Goal: Task Accomplishment & Management: Complete application form

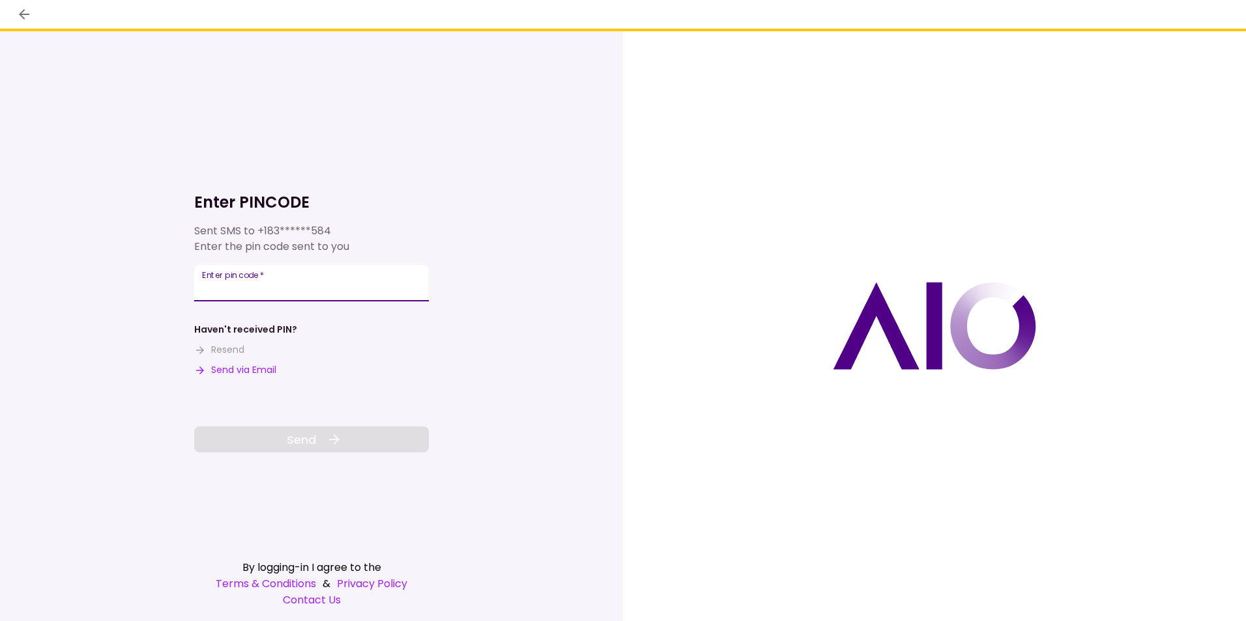
click at [270, 287] on input "Enter pin code   *" at bounding box center [311, 283] width 235 height 36
type input "******"
click at [302, 433] on span "Send" at bounding box center [301, 440] width 29 height 18
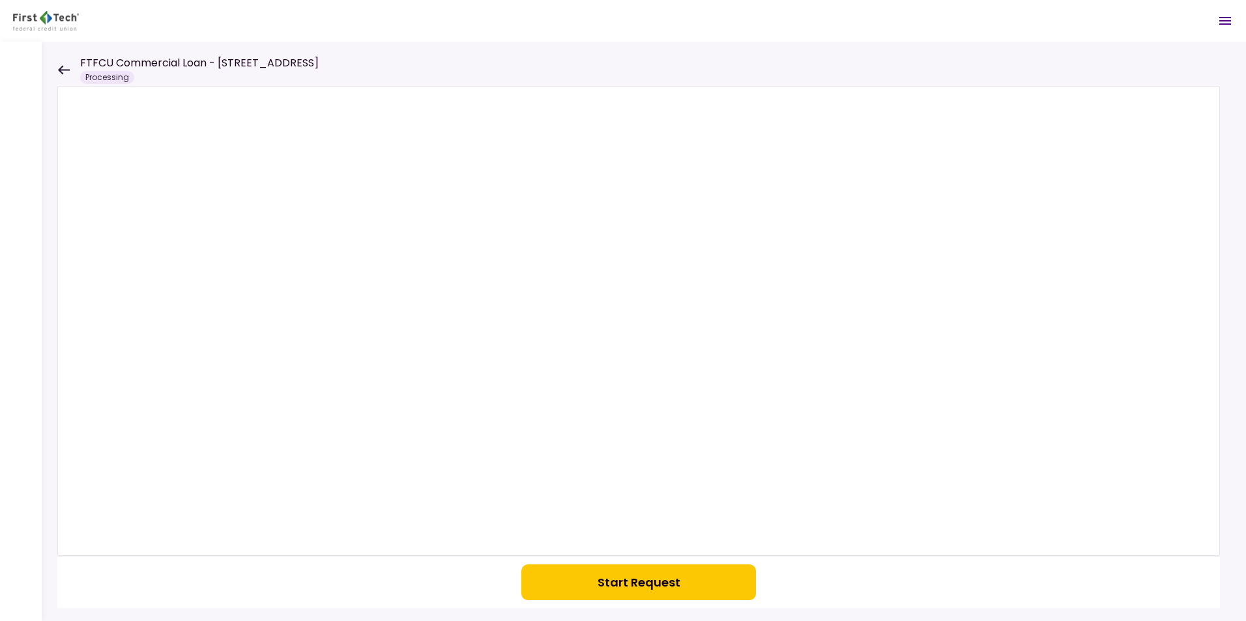
drag, startPoint x: 670, startPoint y: 581, endPoint x: 676, endPoint y: 577, distance: 7.6
click at [670, 581] on button "Start Request" at bounding box center [638, 583] width 235 height 36
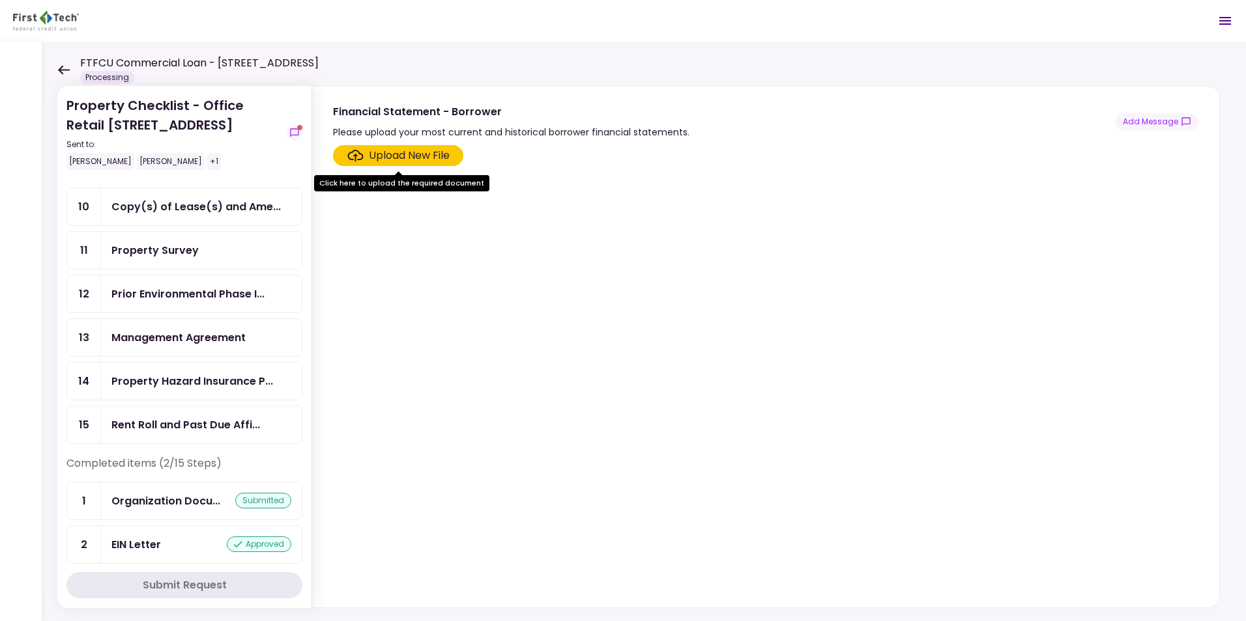
scroll to position [341, 0]
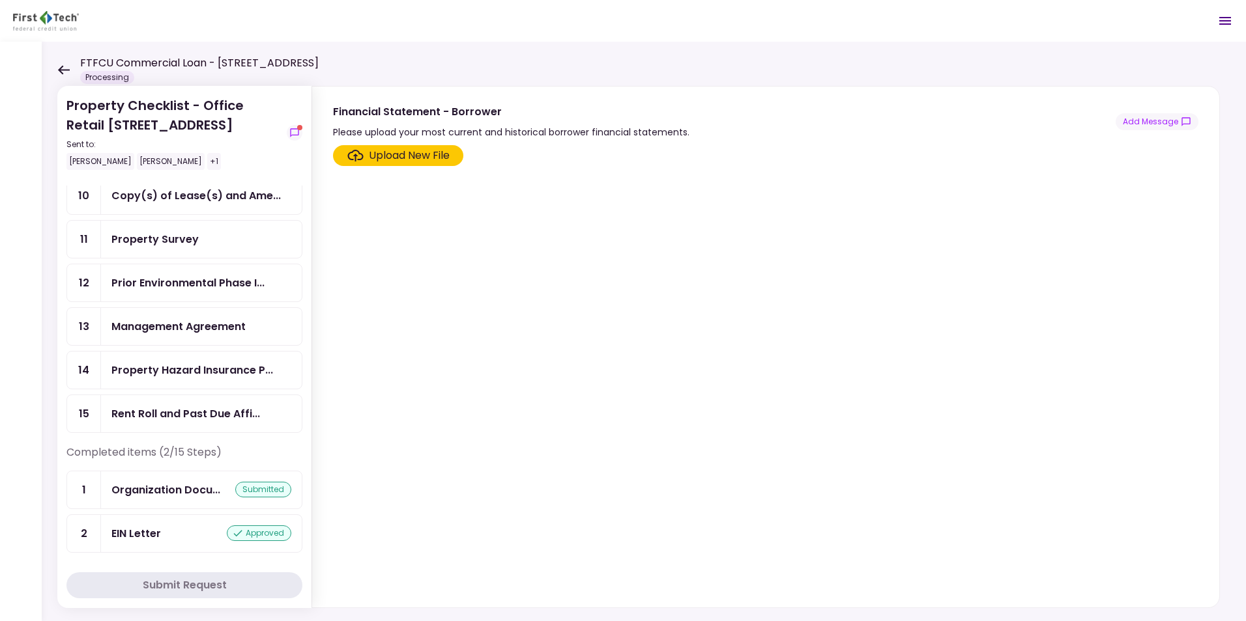
click at [196, 239] on div "Property Survey" at bounding box center [201, 239] width 180 height 16
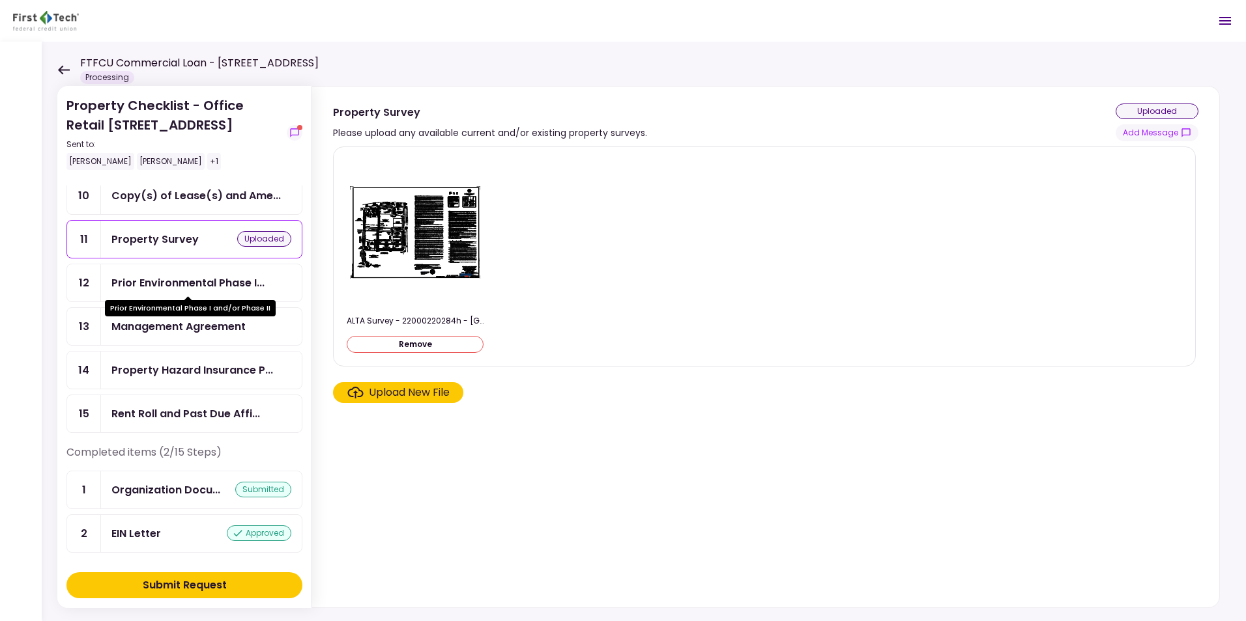
click at [147, 286] on div "Prior Environmental Phase I..." at bounding box center [187, 283] width 153 height 16
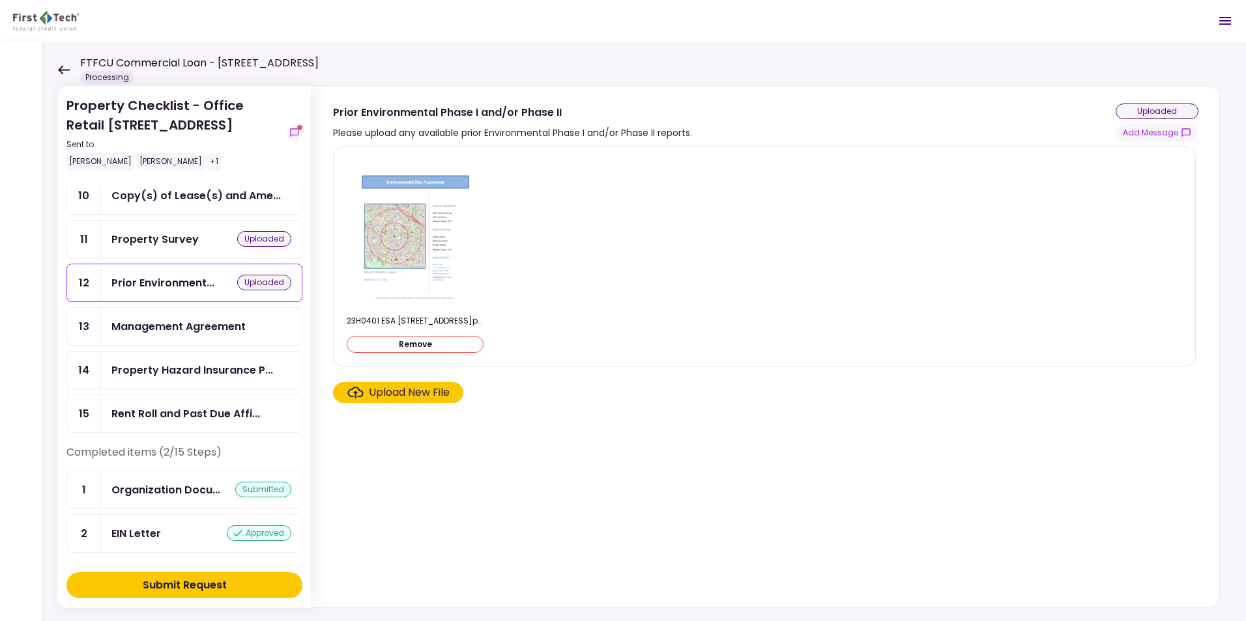
click at [180, 323] on div "Management Agreement" at bounding box center [178, 327] width 134 height 16
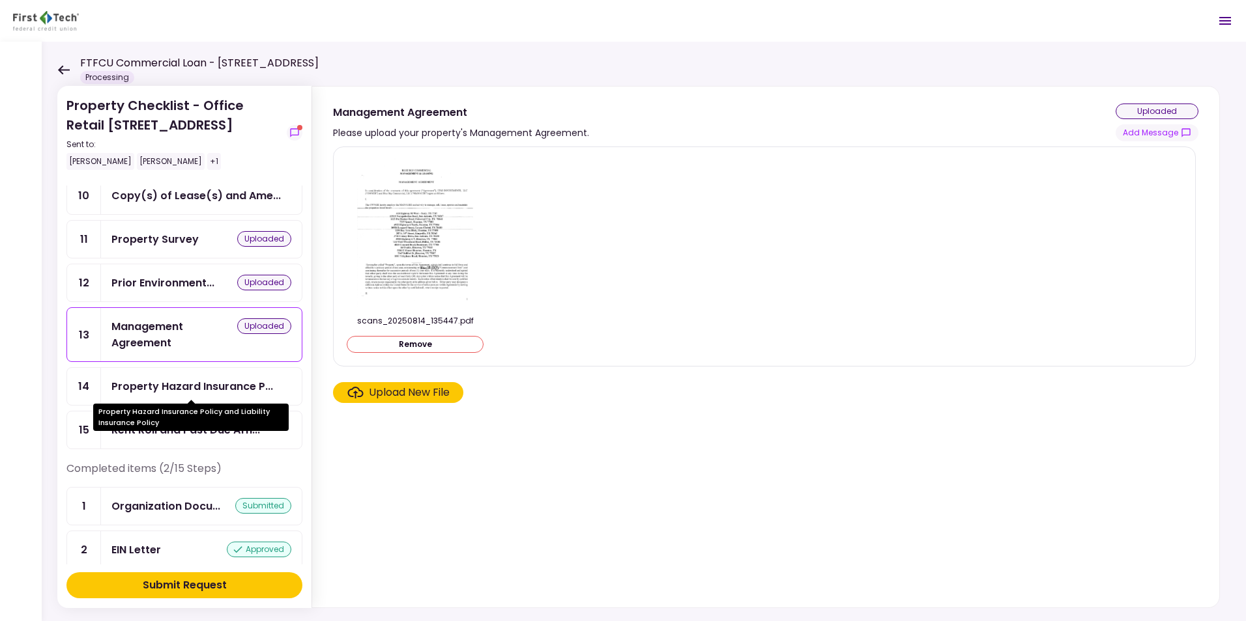
click at [164, 391] on div "Property Hazard Insurance P..." at bounding box center [192, 386] width 162 height 16
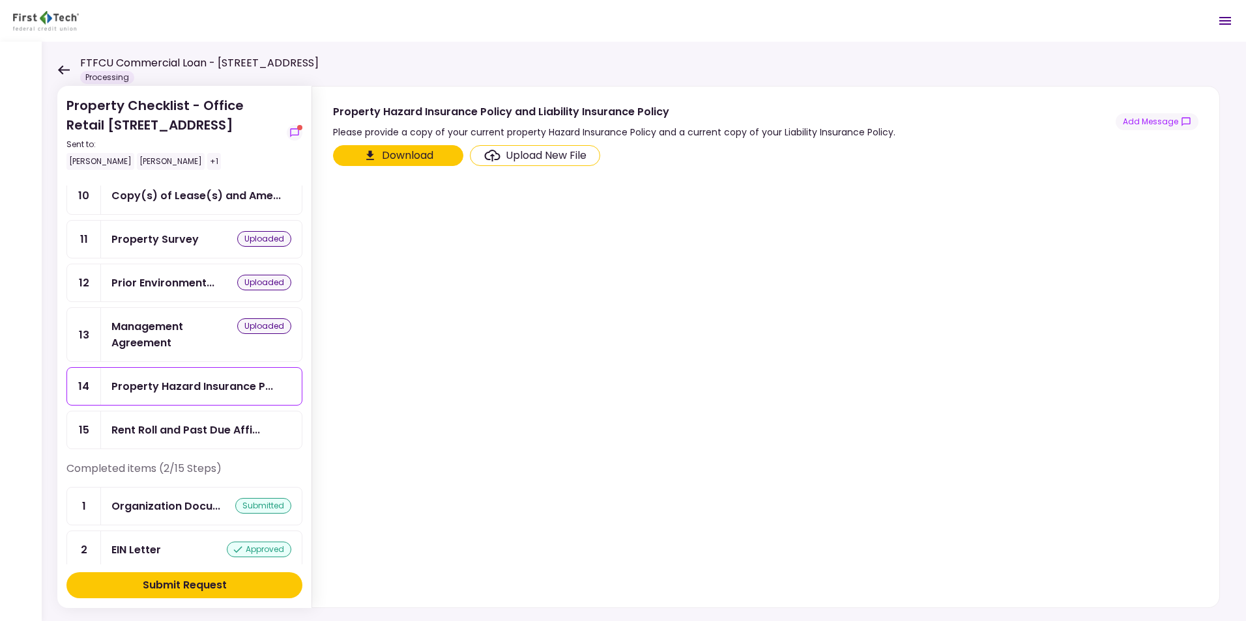
click at [169, 274] on div "Prior Environment... uploaded" at bounding box center [201, 282] width 201 height 37
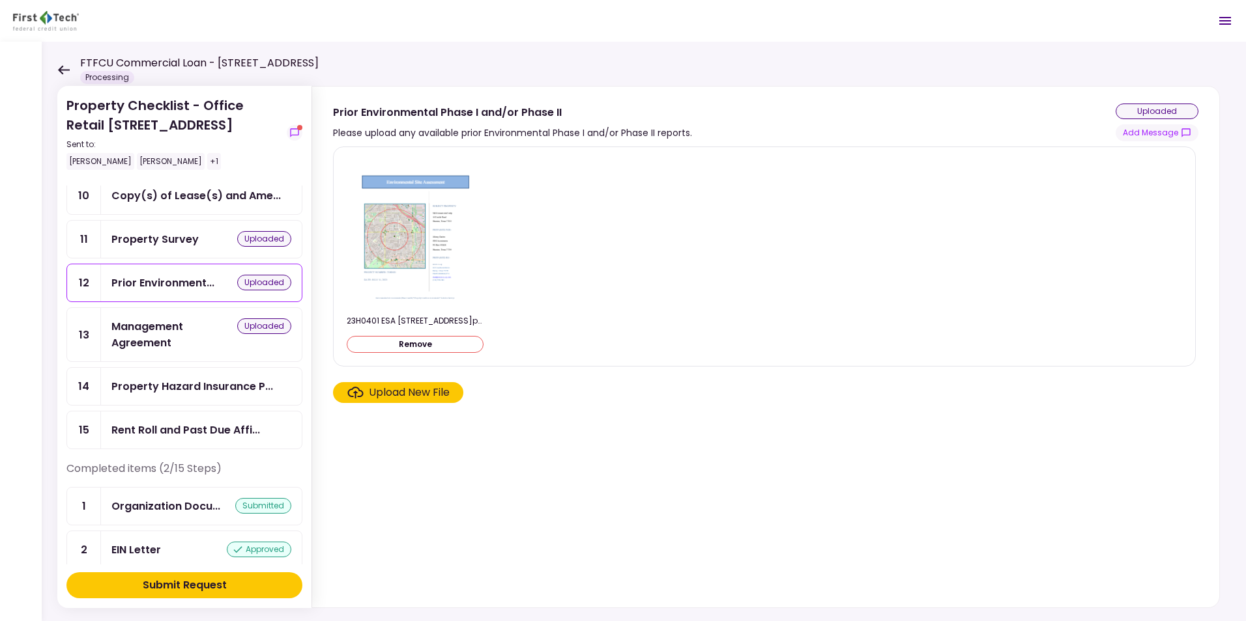
click at [169, 233] on div "Property Survey" at bounding box center [154, 239] width 87 height 16
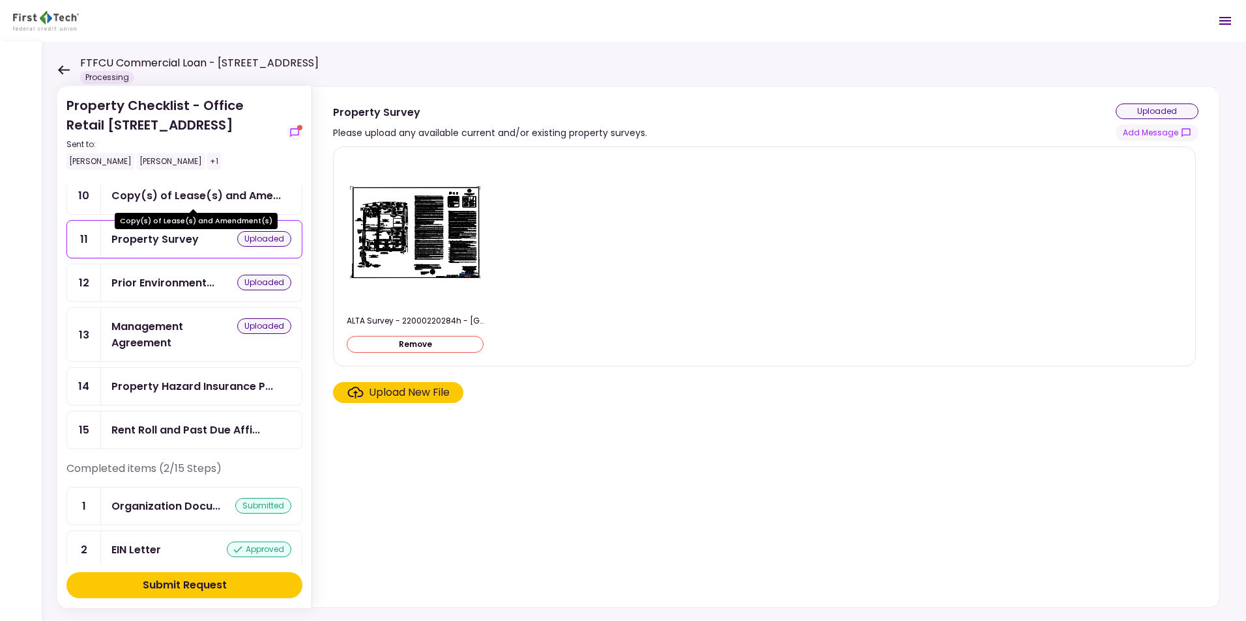
click at [174, 201] on div "Copy(s) of Lease(s) and Ame..." at bounding box center [195, 196] width 169 height 16
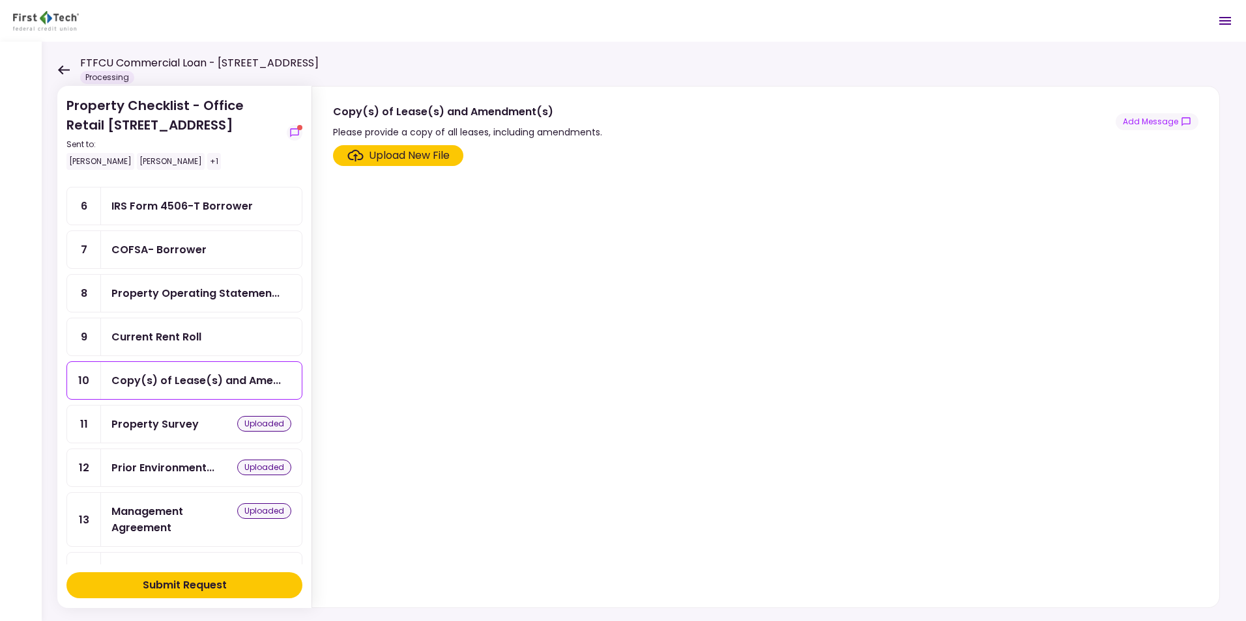
scroll to position [145, 0]
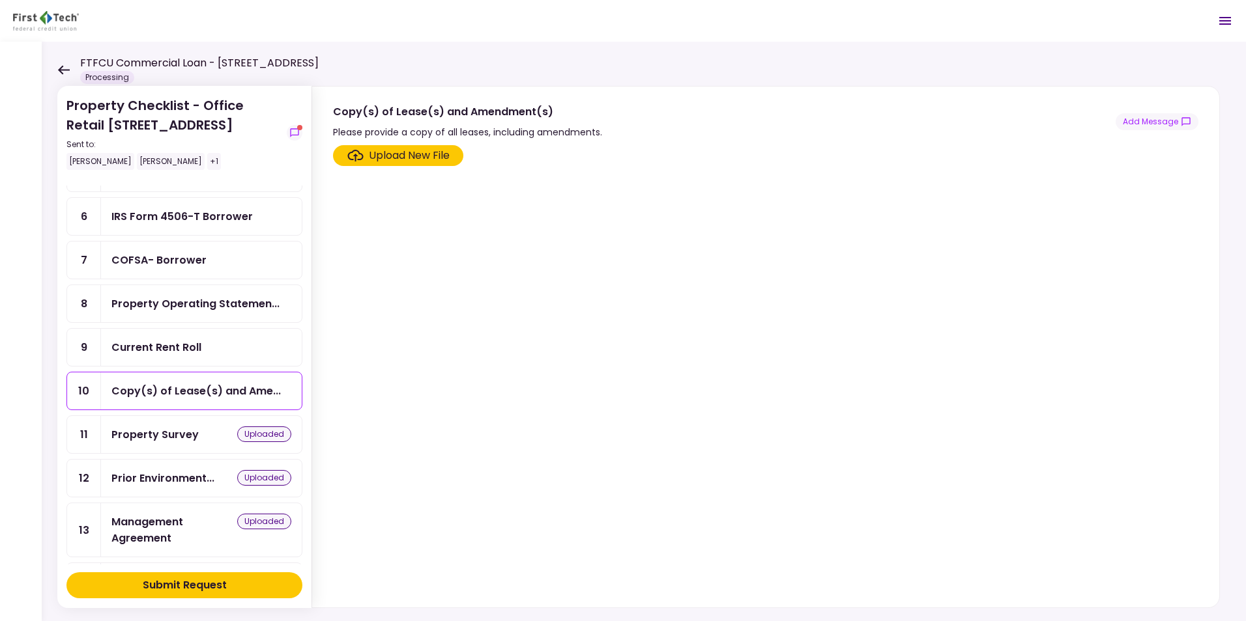
click at [220, 338] on div "Current Rent Roll" at bounding box center [201, 347] width 201 height 37
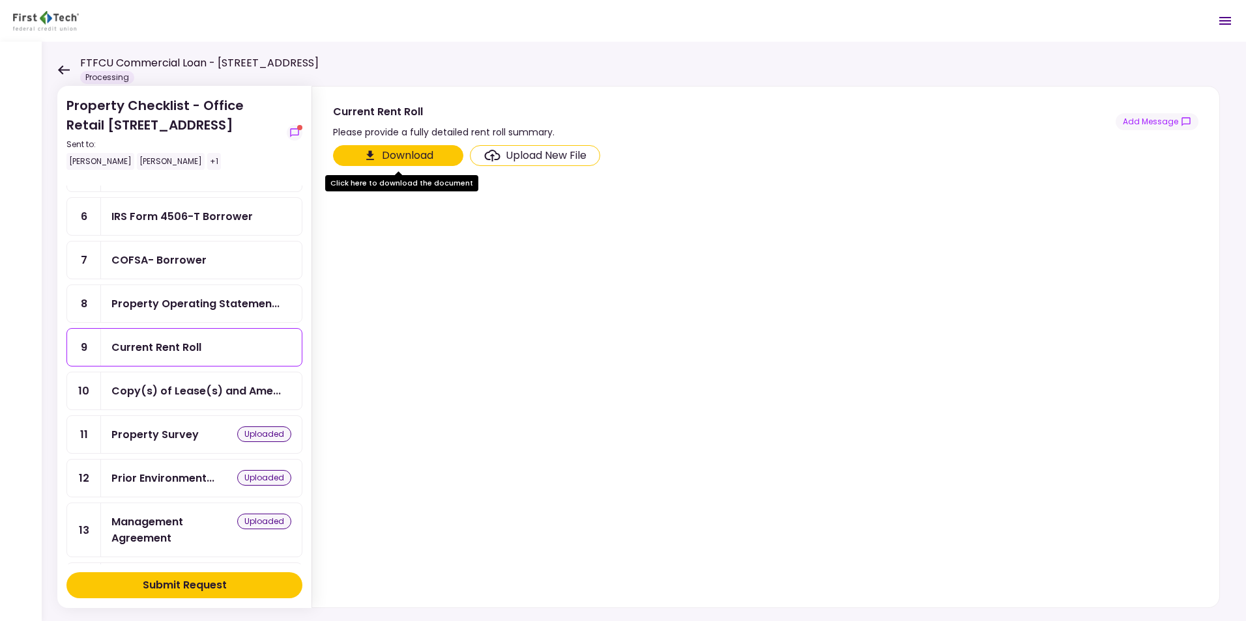
click at [534, 155] on div "Upload New File" at bounding box center [545, 156] width 81 height 16
click at [0, 0] on input "Upload New File" at bounding box center [0, 0] width 0 height 0
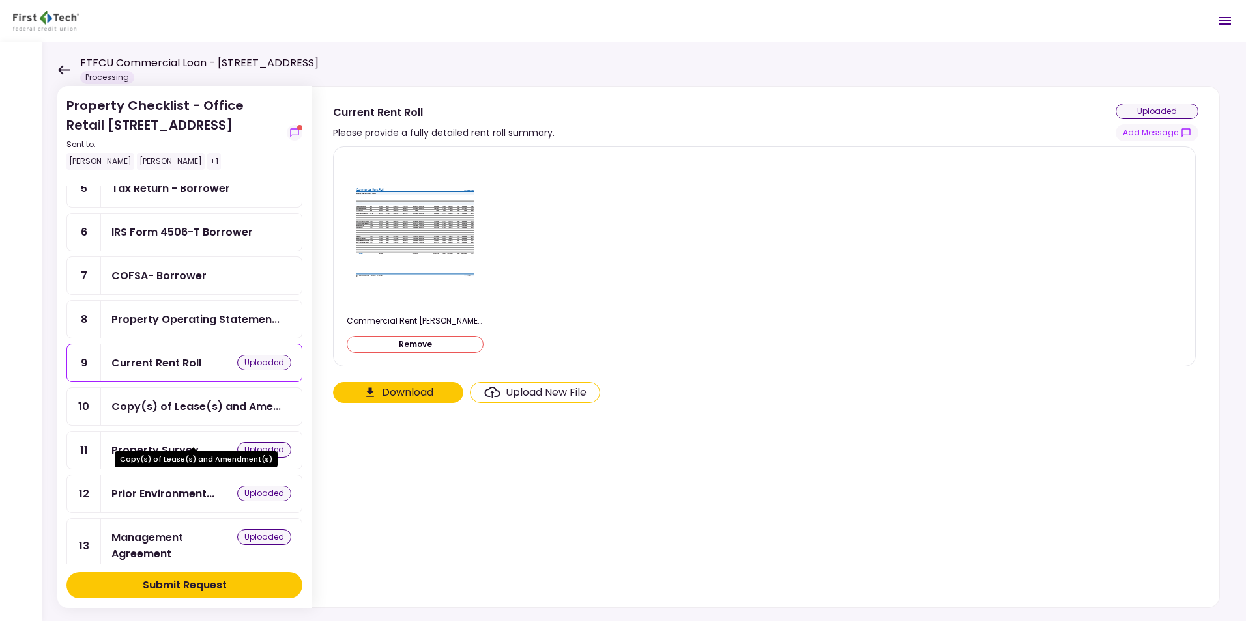
scroll to position [130, 0]
click at [175, 408] on div "Copy(s) of Lease(s) and Ame..." at bounding box center [195, 406] width 169 height 16
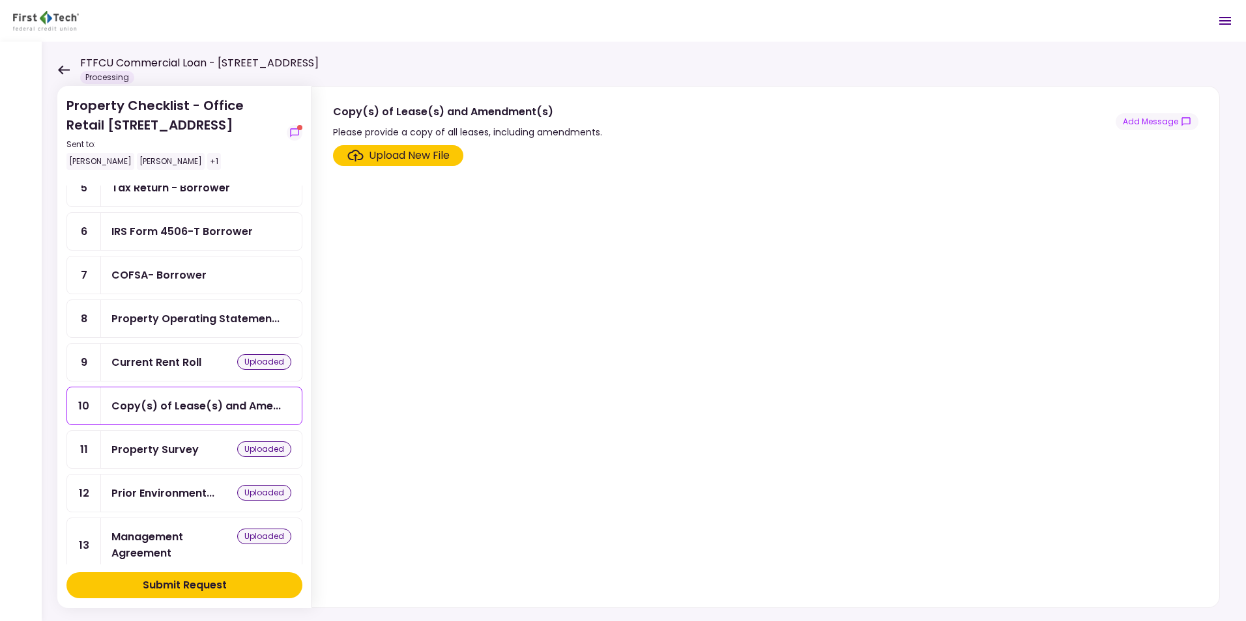
click at [177, 447] on div "Property Survey" at bounding box center [154, 450] width 87 height 16
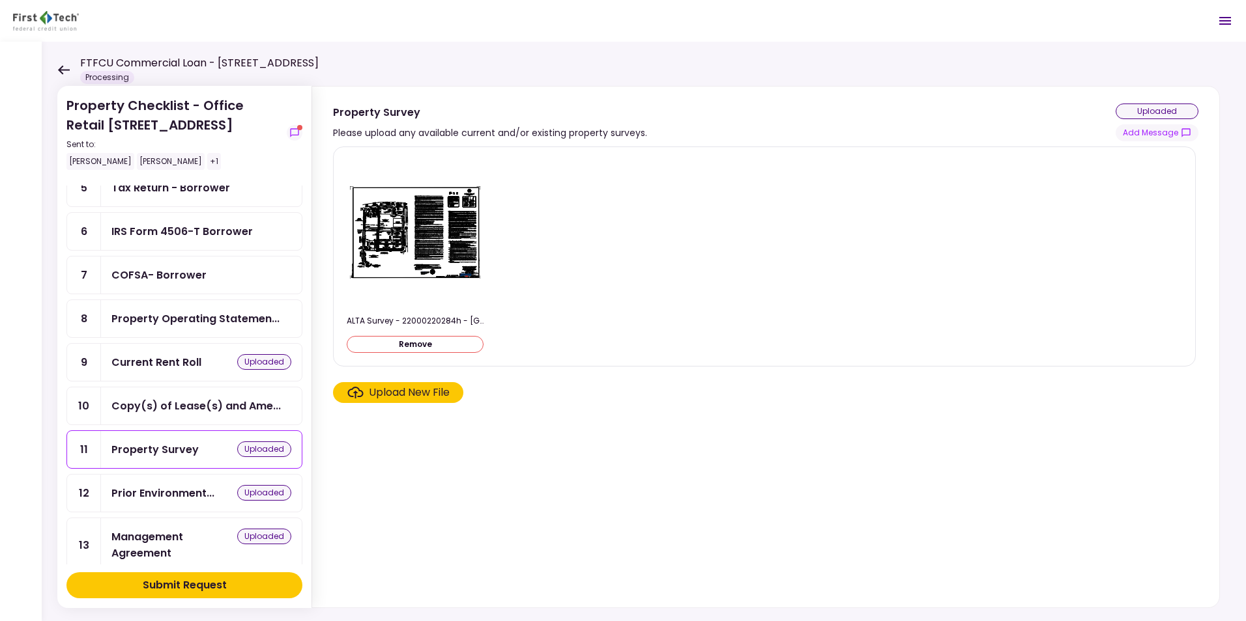
click at [172, 491] on div "Prior Environment..." at bounding box center [162, 493] width 103 height 16
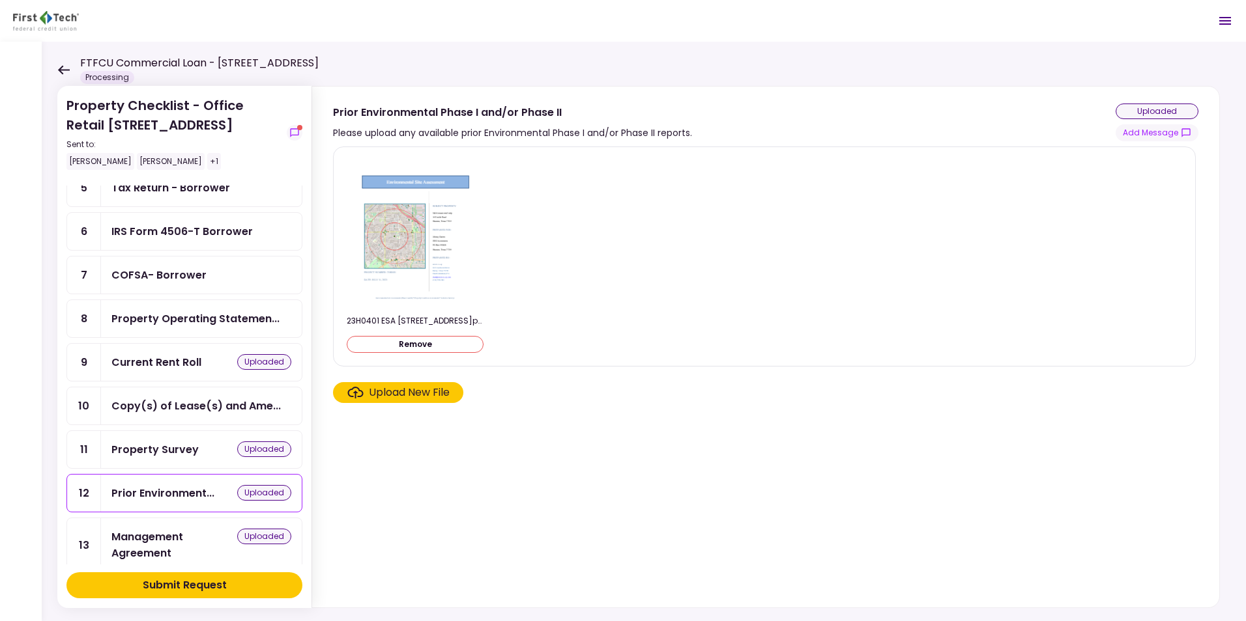
click at [171, 542] on div "Management Agreement" at bounding box center [174, 545] width 126 height 33
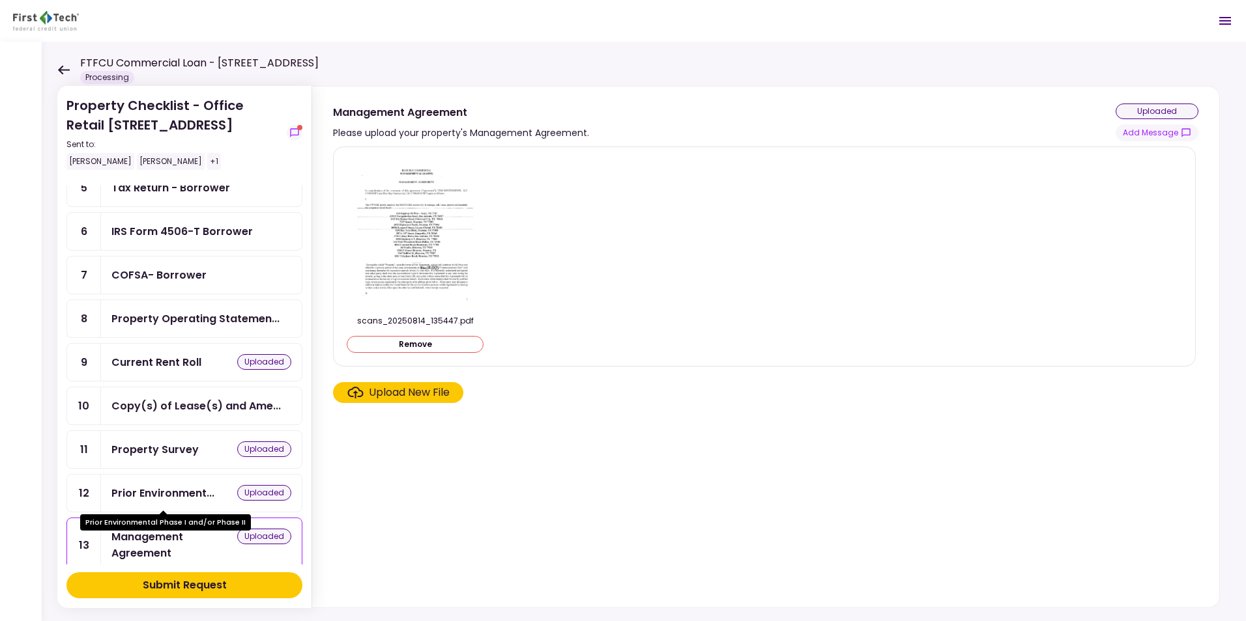
scroll to position [65, 0]
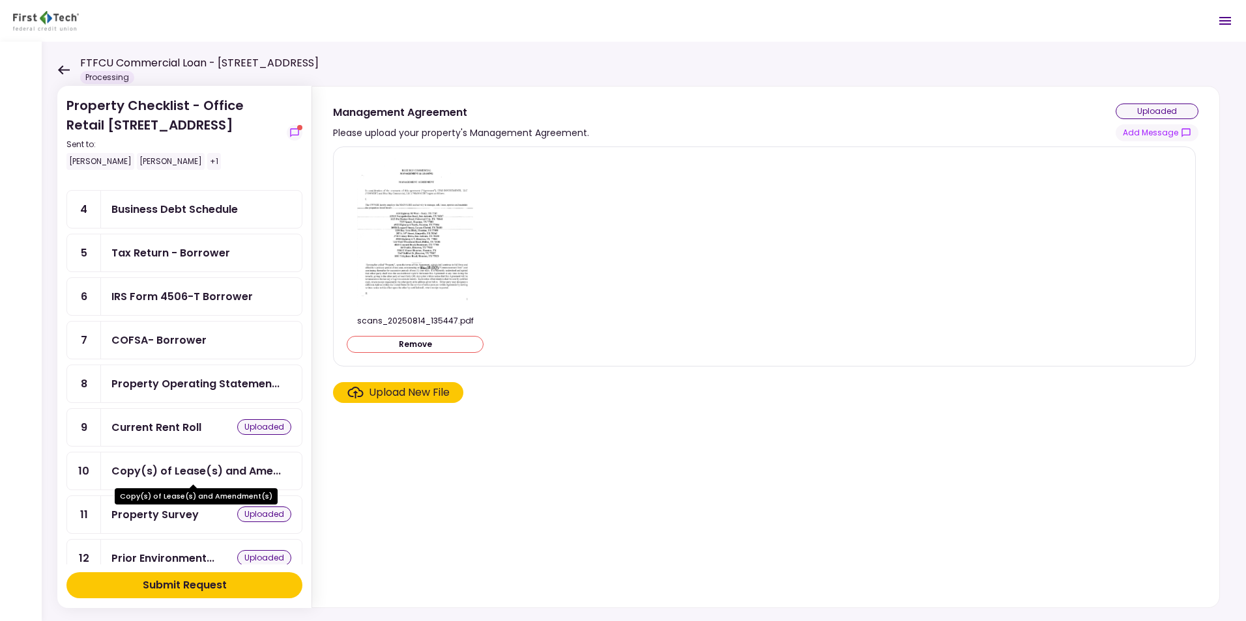
click at [145, 471] on div "Copy(s) of Lease(s) and Ame..." at bounding box center [195, 471] width 169 height 16
